Goal: Information Seeking & Learning: Learn about a topic

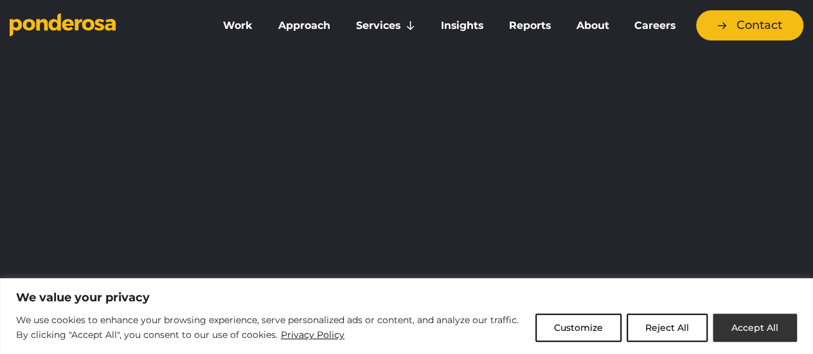
click at [757, 330] on button "Accept All" at bounding box center [755, 328] width 84 height 28
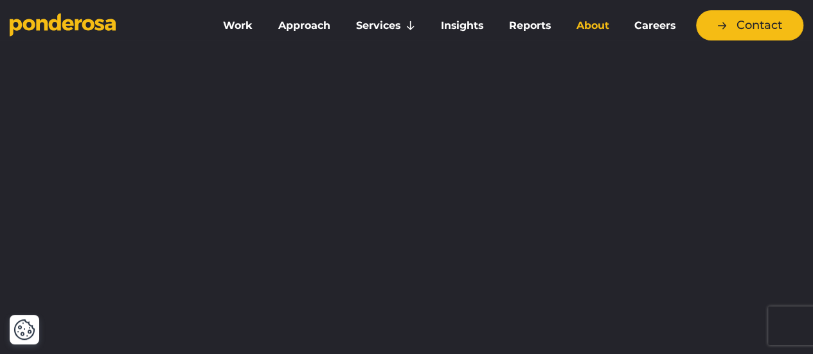
click at [599, 26] on link "About" at bounding box center [592, 25] width 53 height 27
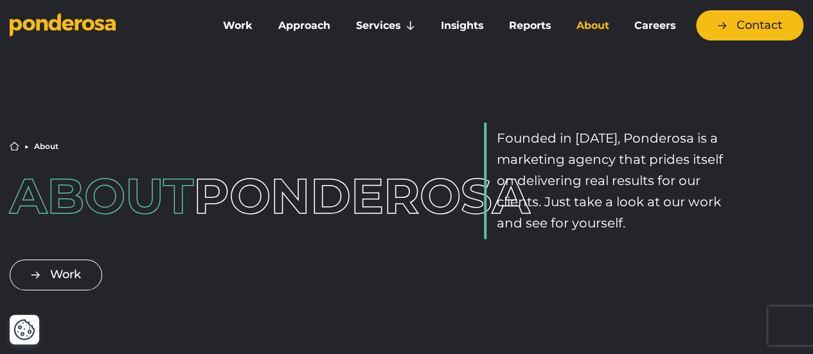
drag, startPoint x: 819, startPoint y: 28, endPoint x: 822, endPoint y: 6, distance: 22.1
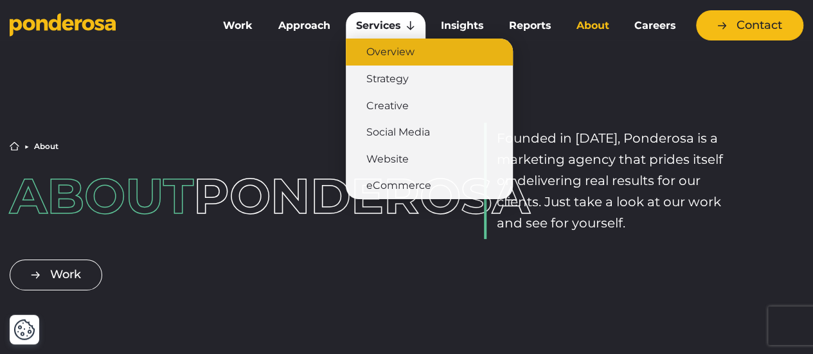
click at [386, 49] on link "Overview" at bounding box center [429, 52] width 167 height 27
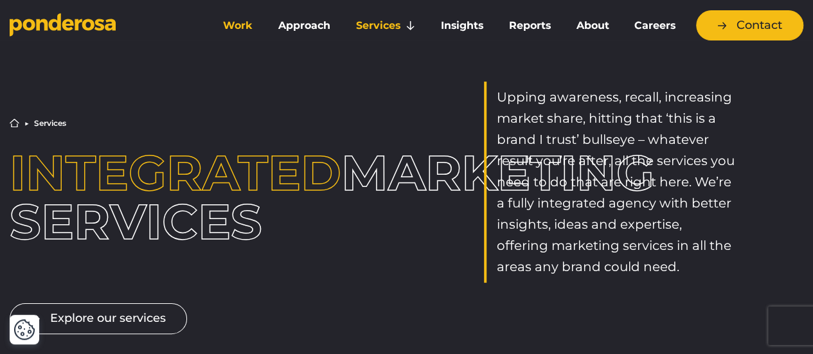
click at [237, 27] on link "Work" at bounding box center [238, 25] width 50 height 27
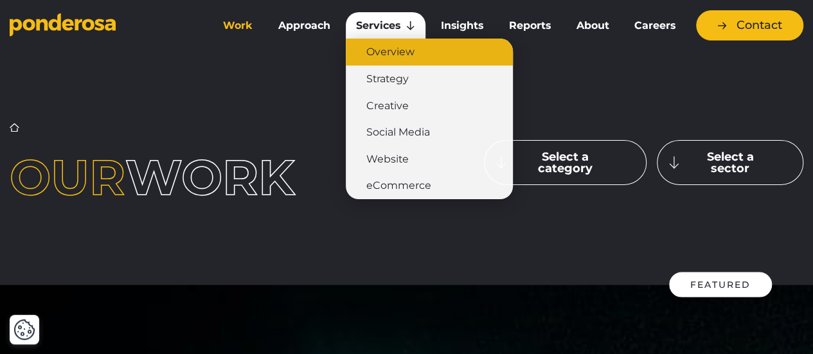
click at [392, 60] on link "Overview" at bounding box center [429, 52] width 167 height 27
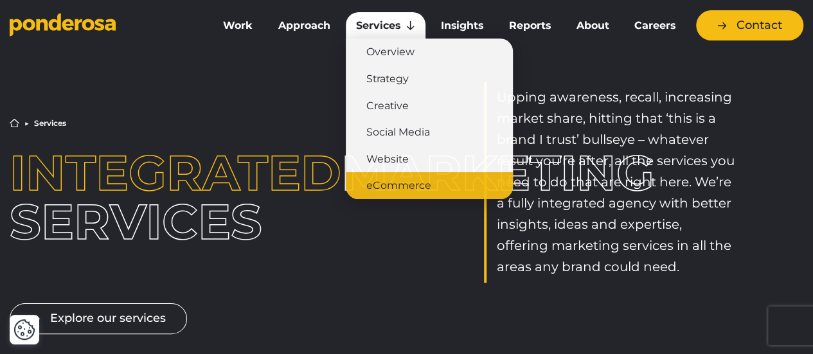
click at [391, 186] on link "eCommerce" at bounding box center [429, 185] width 167 height 27
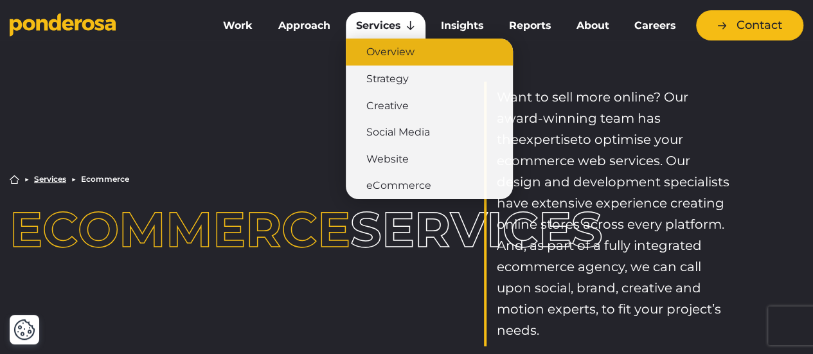
click at [387, 51] on link "Overview" at bounding box center [429, 52] width 167 height 27
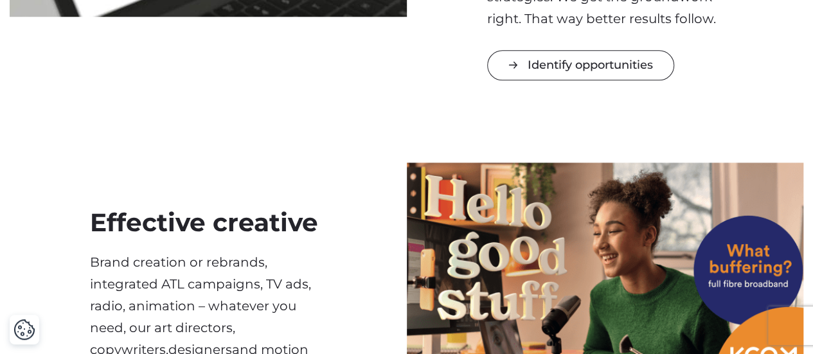
scroll to position [698, 0]
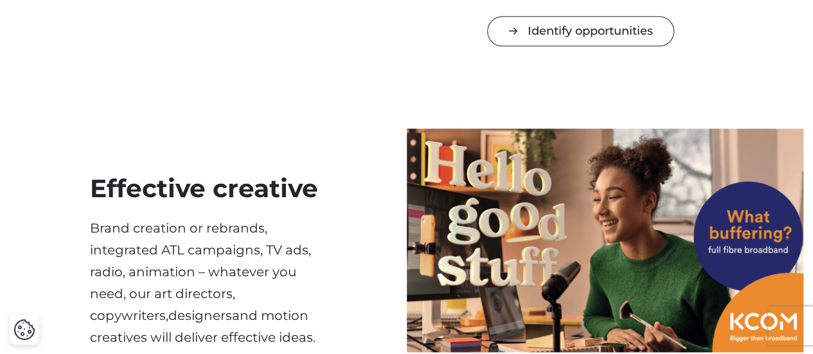
drag, startPoint x: 818, startPoint y: 24, endPoint x: 821, endPoint y: 103, distance: 78.5
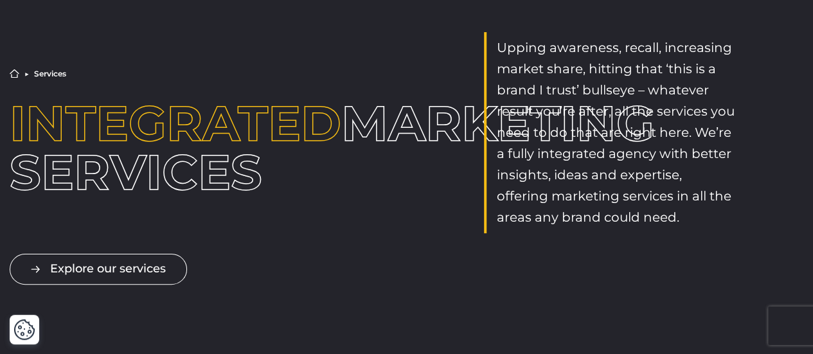
scroll to position [0, 0]
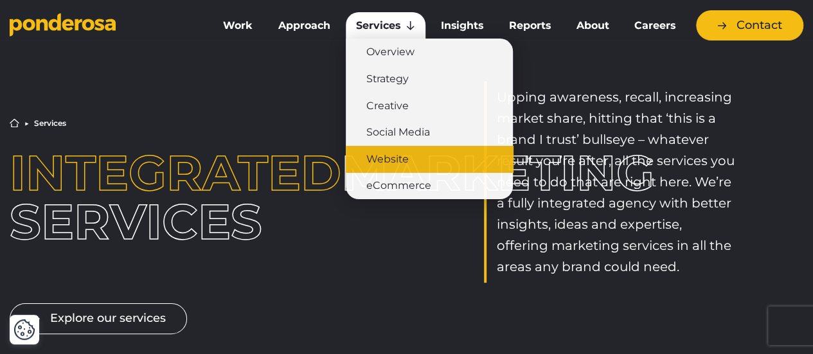
click at [378, 154] on link "Website" at bounding box center [429, 159] width 167 height 27
click at [379, 161] on link "Website" at bounding box center [429, 159] width 167 height 27
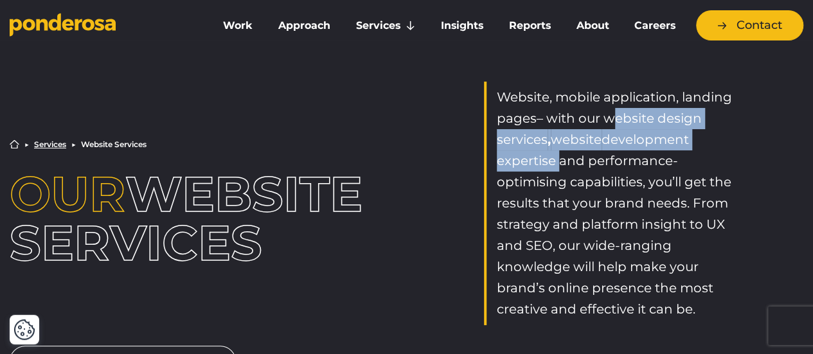
drag, startPoint x: 607, startPoint y: 119, endPoint x: 558, endPoint y: 163, distance: 65.5
click at [558, 163] on p "Website , mobile application, landing page s – with our website design services…" at bounding box center [616, 203] width 239 height 233
copy p "website design services , website development expertise"
